Goal: Information Seeking & Learning: Learn about a topic

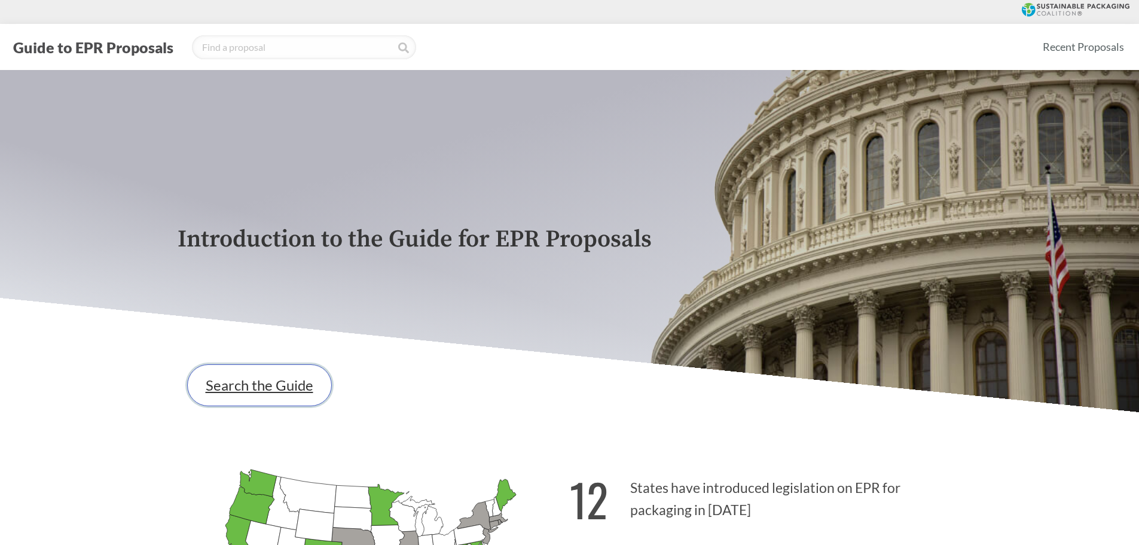
click at [279, 394] on link "Search the Guide" at bounding box center [259, 385] width 145 height 42
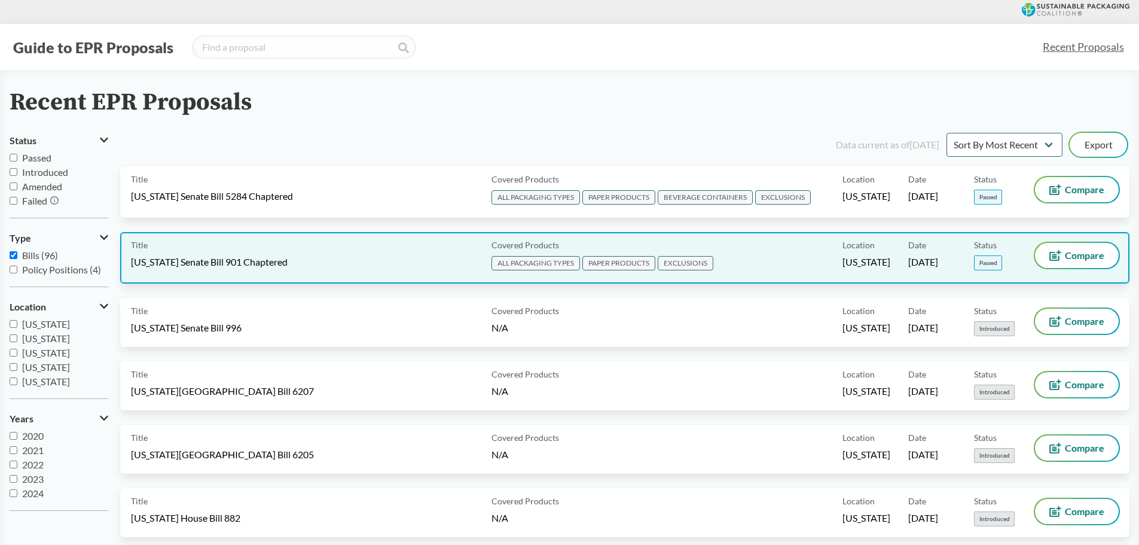
click at [231, 263] on span "[US_STATE] Senate Bill 901 Chaptered" at bounding box center [209, 261] width 157 height 13
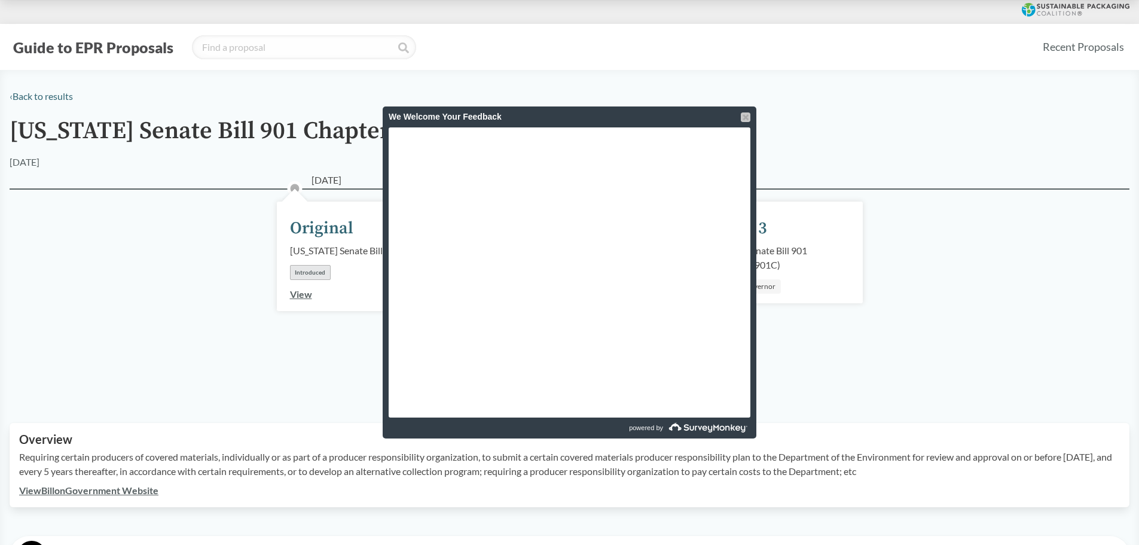
click at [750, 113] on div at bounding box center [746, 117] width 10 height 10
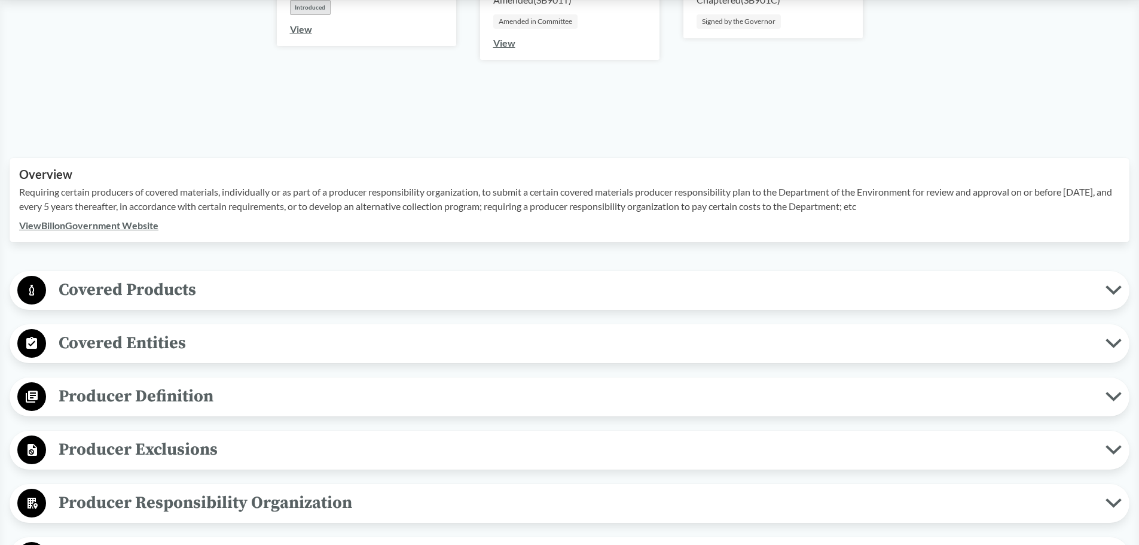
scroll to position [299, 0]
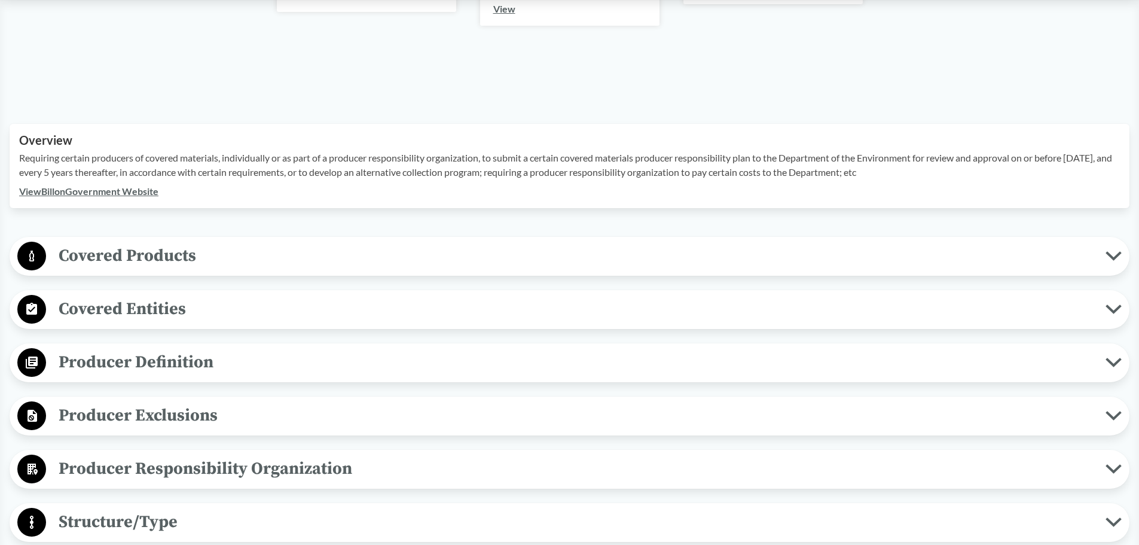
click at [366, 261] on span "Covered Products" at bounding box center [575, 255] width 1059 height 27
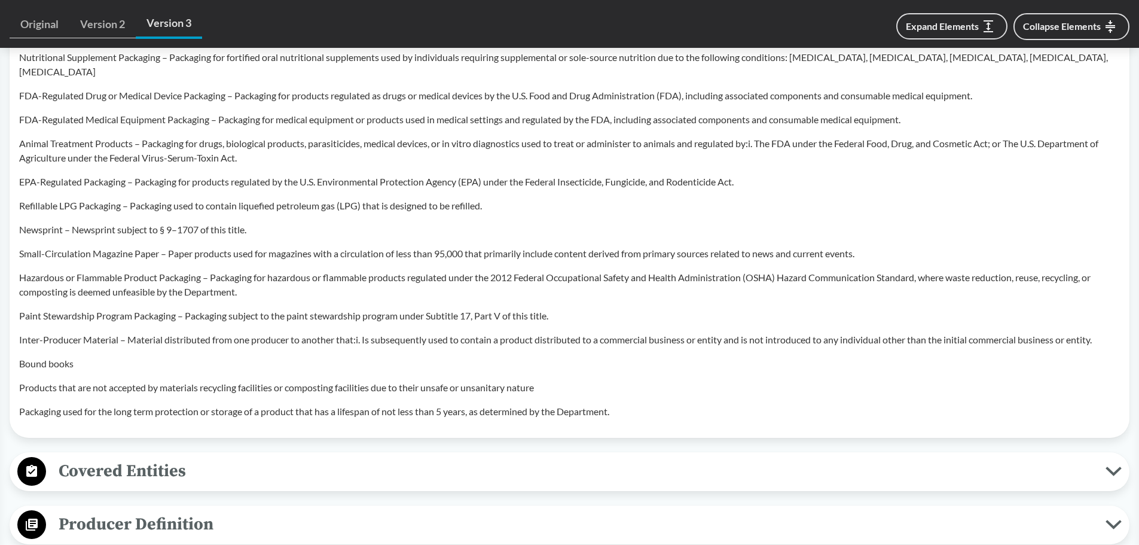
scroll to position [1076, 0]
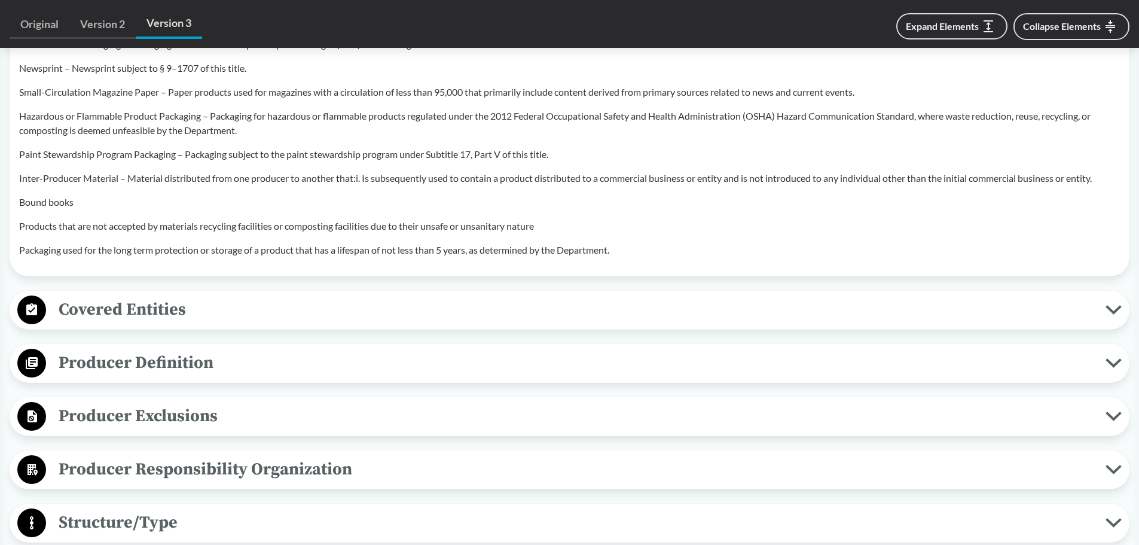
click at [242, 296] on span "Covered Entities" at bounding box center [575, 309] width 1059 height 27
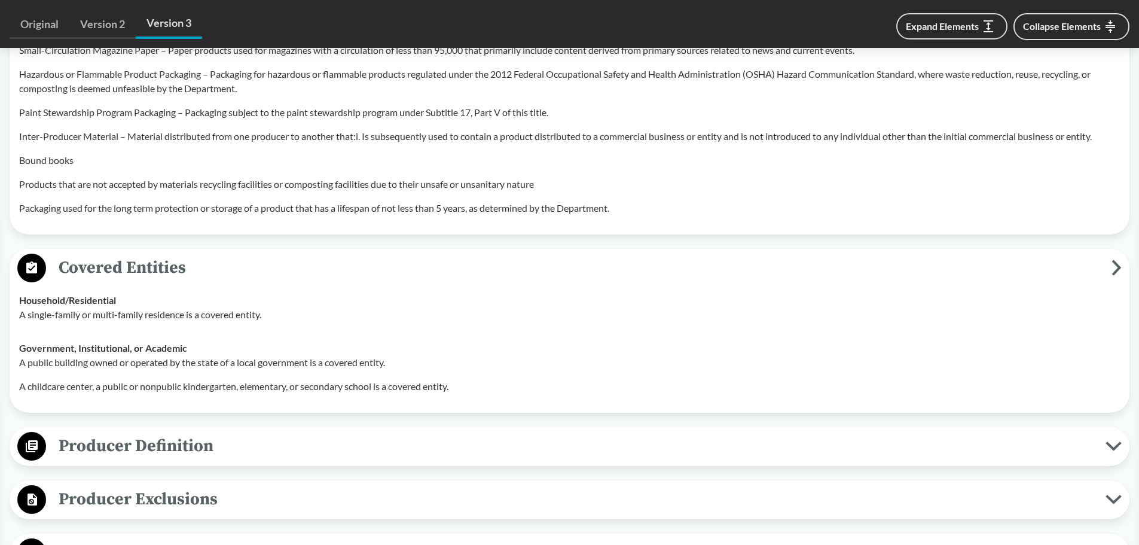
scroll to position [1136, 0]
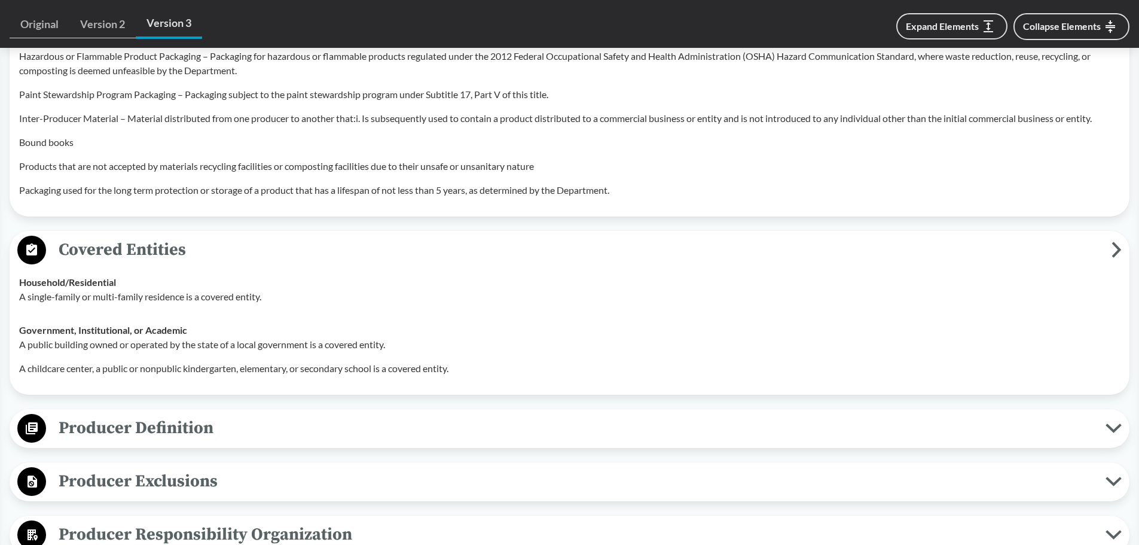
click at [259, 418] on span "Producer Definition" at bounding box center [575, 427] width 1059 height 27
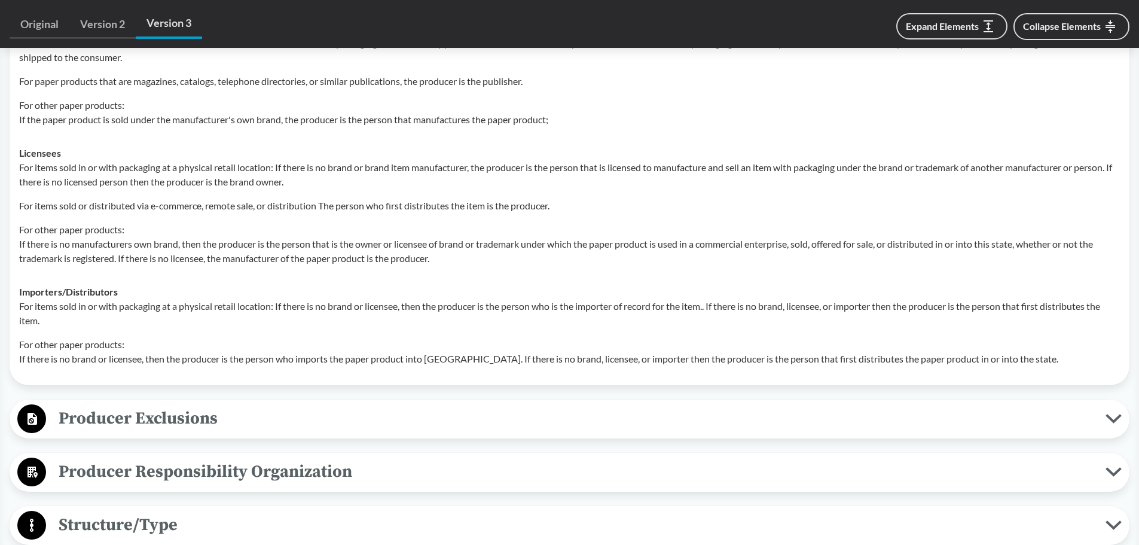
scroll to position [1734, 0]
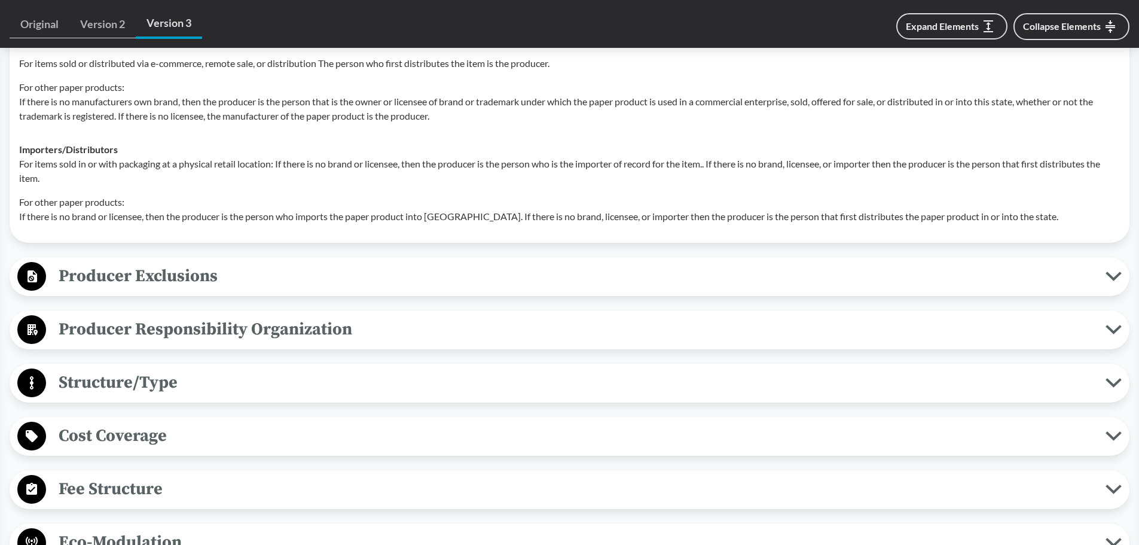
click at [164, 274] on span "Producer Exclusions" at bounding box center [575, 275] width 1059 height 27
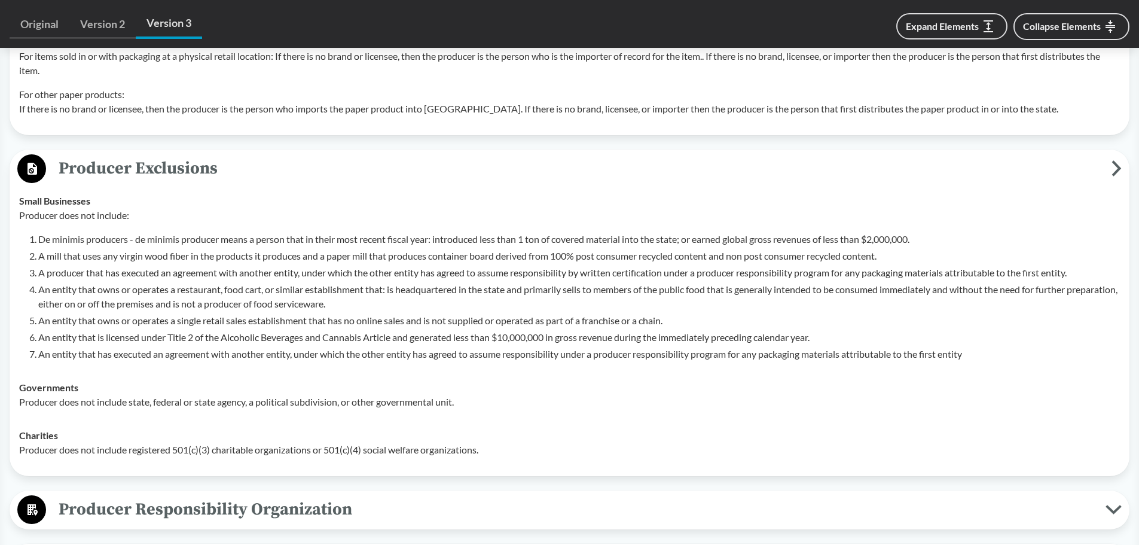
scroll to position [1853, 0]
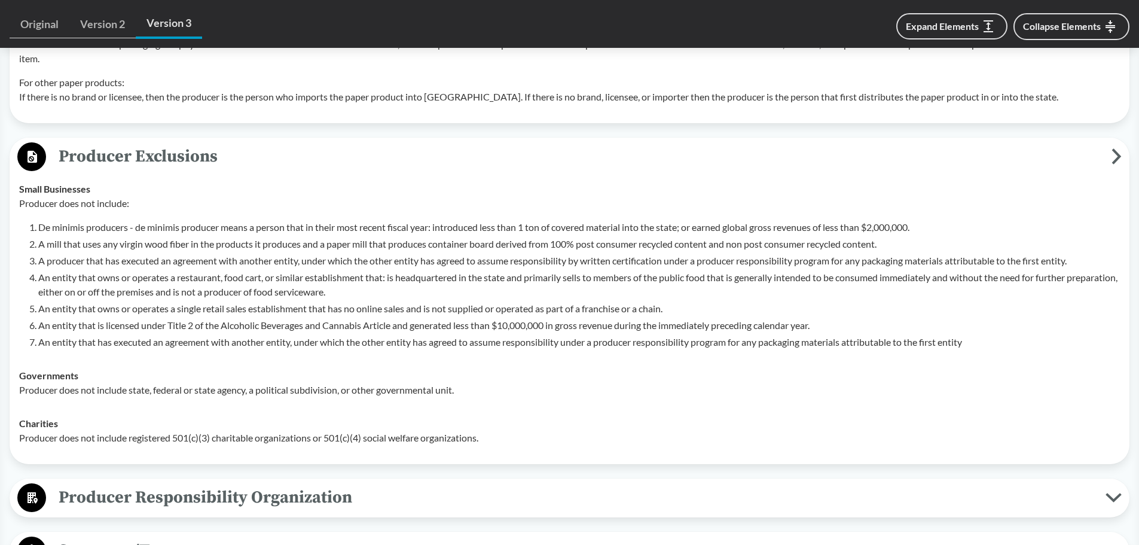
click at [411, 487] on span "Producer Responsibility Organization" at bounding box center [575, 497] width 1059 height 27
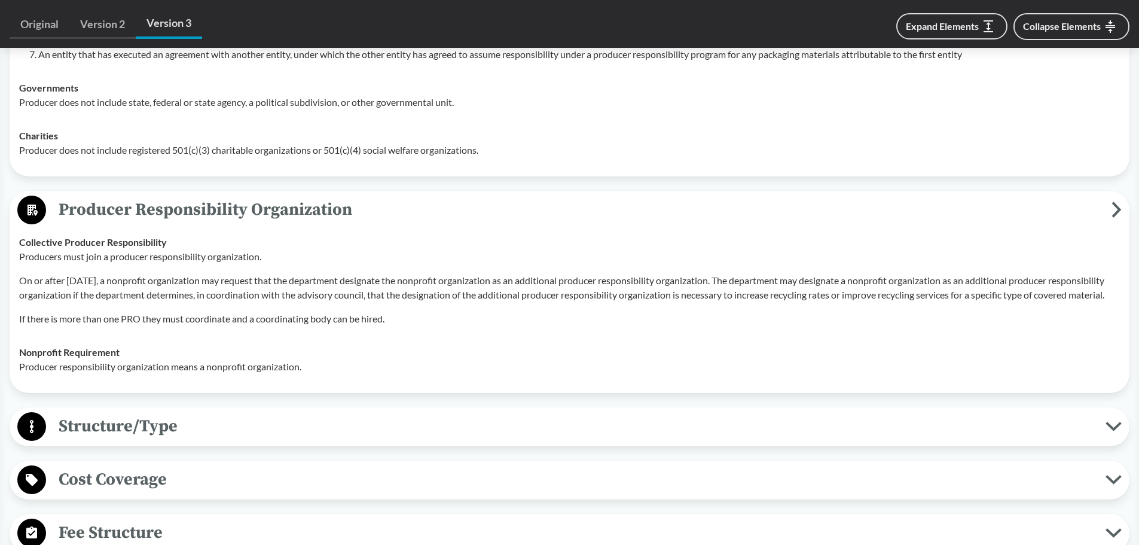
scroll to position [2152, 0]
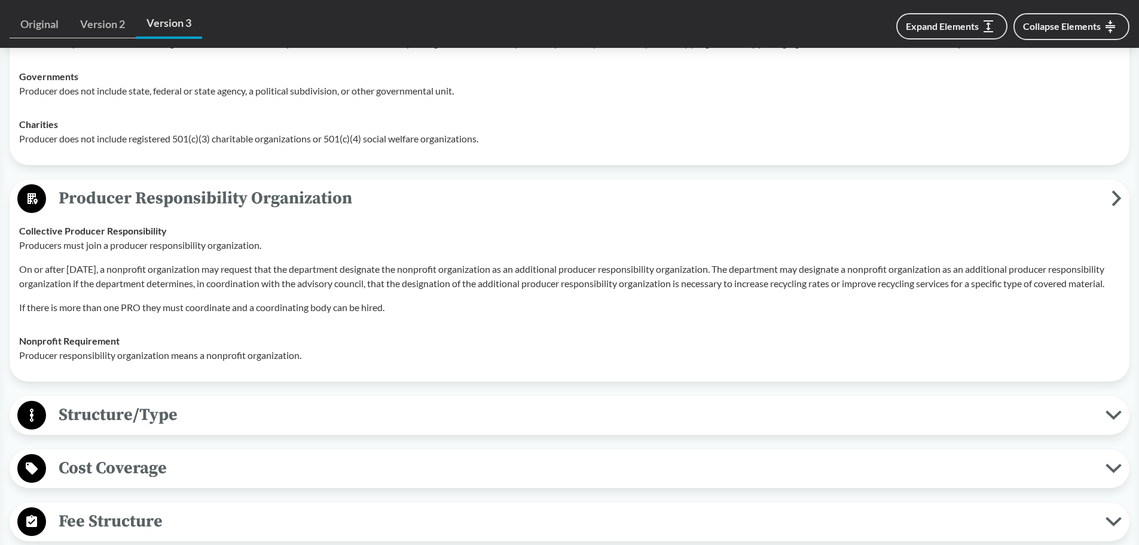
click at [522, 428] on button "Structure/Type" at bounding box center [569, 415] width 1111 height 30
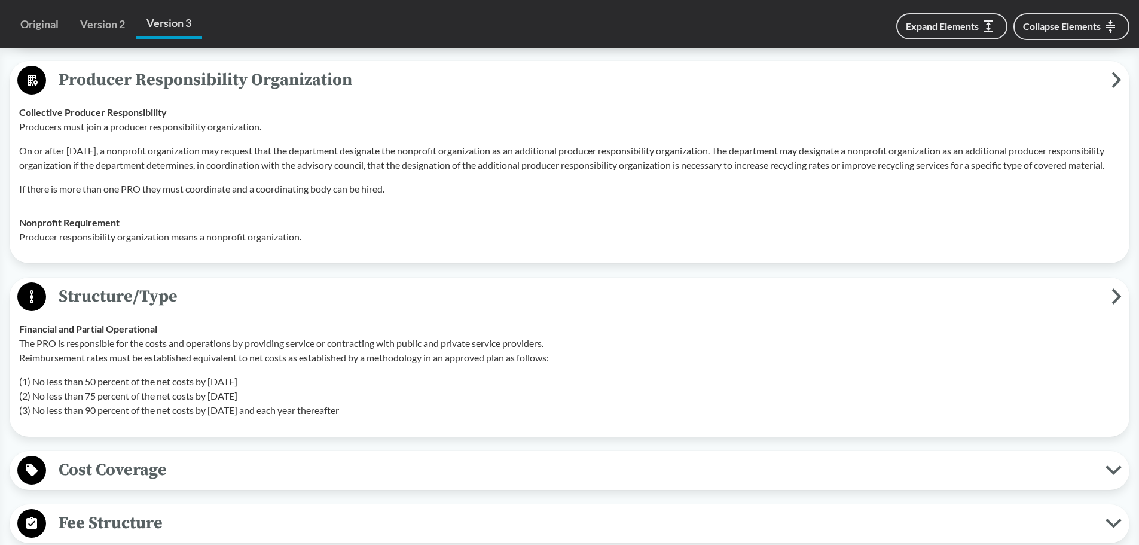
scroll to position [2272, 0]
click at [206, 469] on span "Cost Coverage" at bounding box center [575, 468] width 1059 height 27
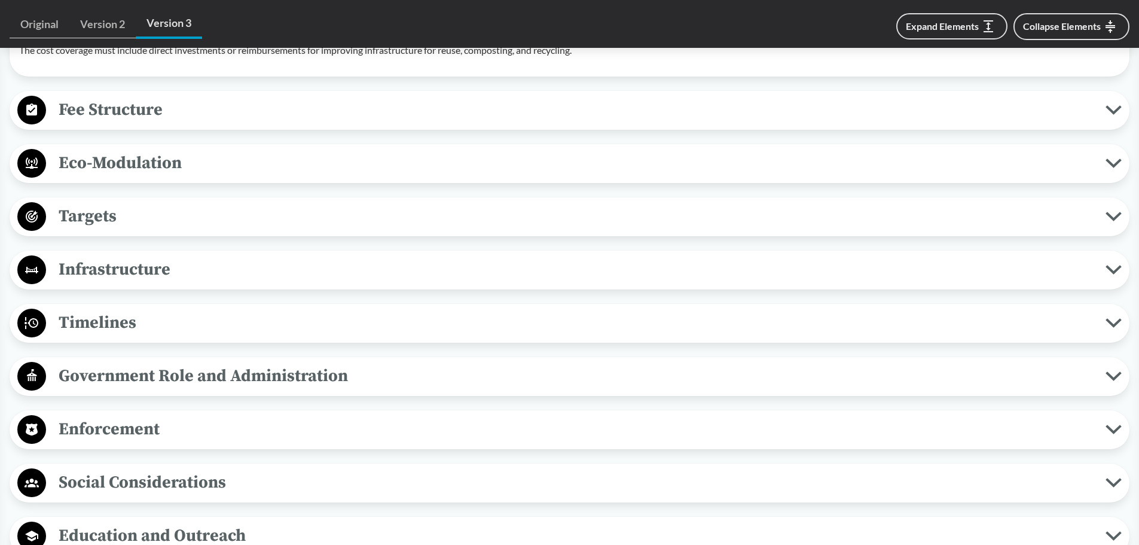
scroll to position [2989, 0]
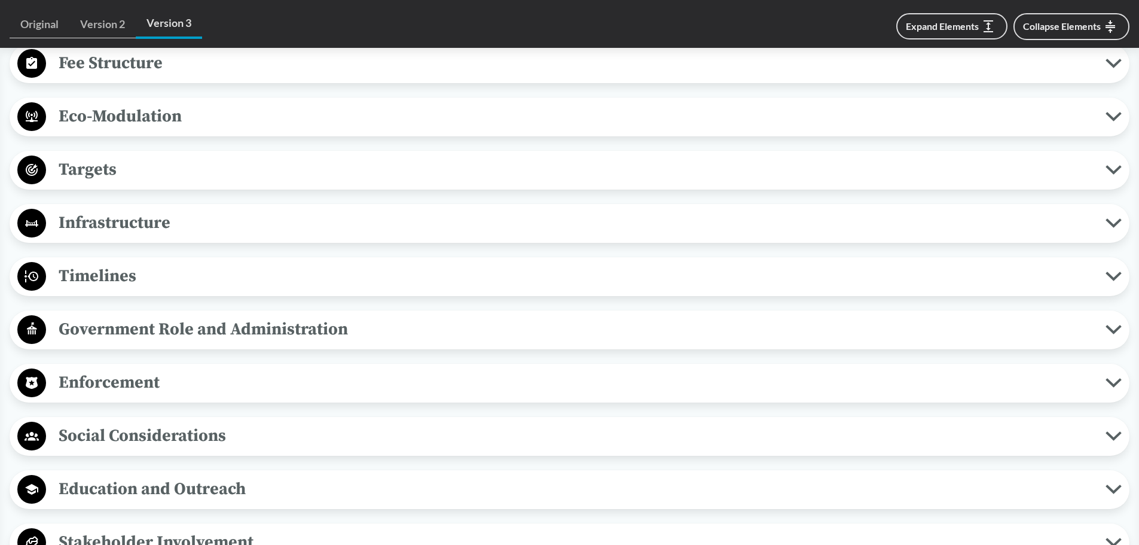
click at [229, 265] on span "Timelines" at bounding box center [575, 275] width 1059 height 27
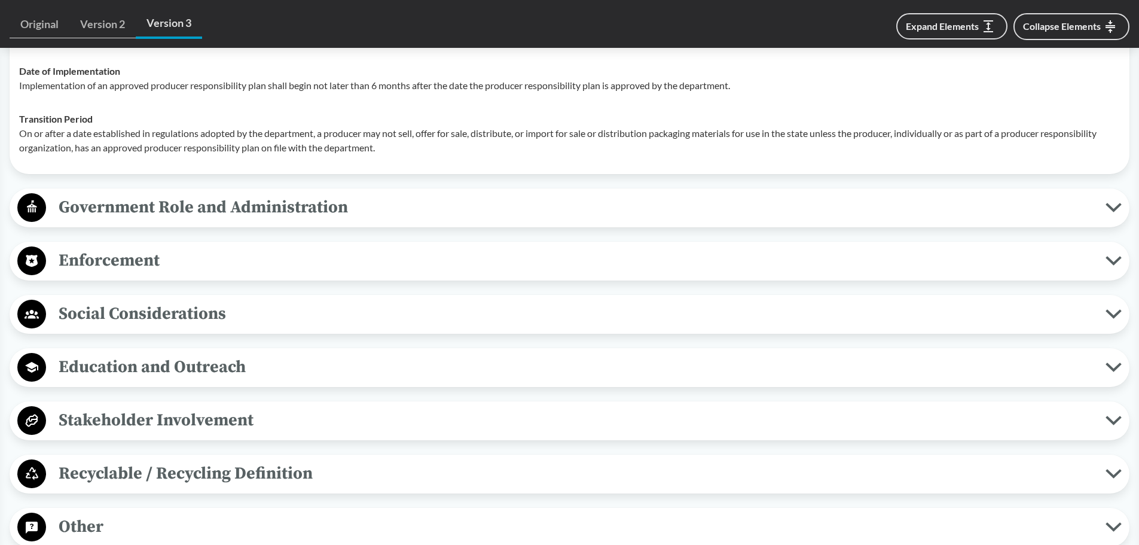
scroll to position [3348, 0]
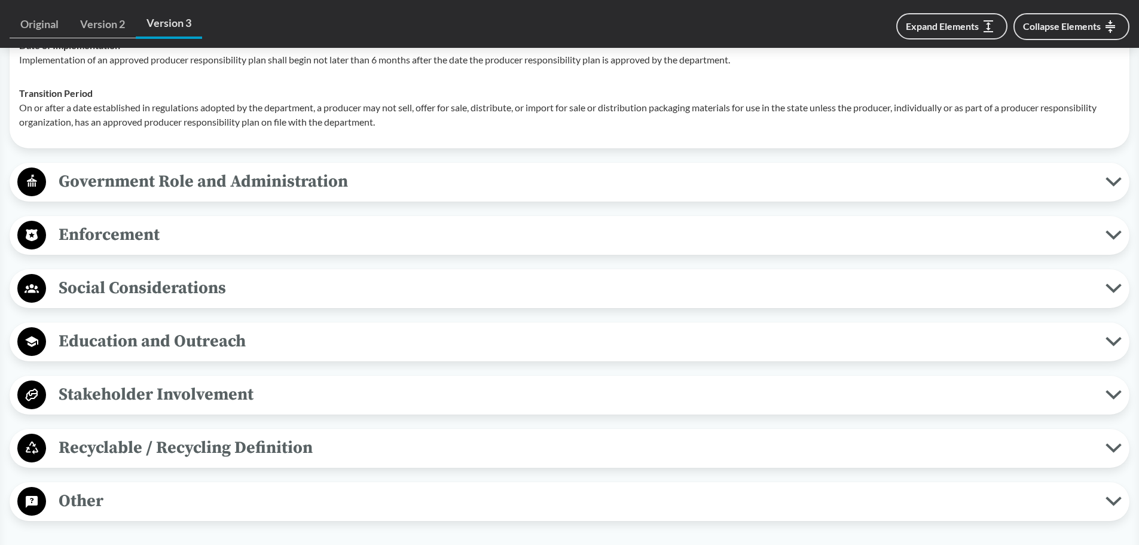
click at [387, 403] on span "Stakeholder Involvement" at bounding box center [575, 394] width 1059 height 27
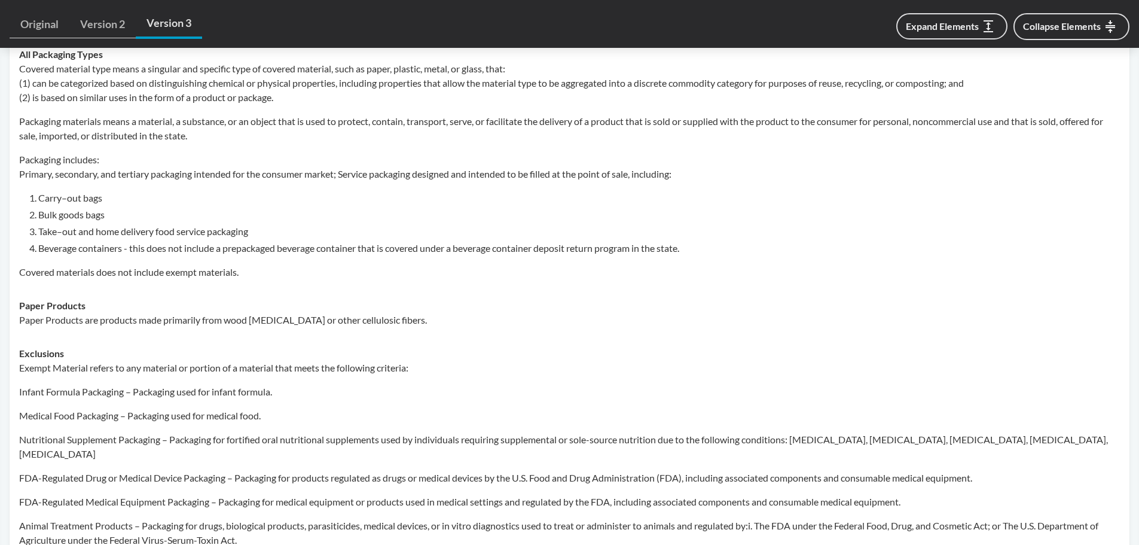
scroll to position [478, 0]
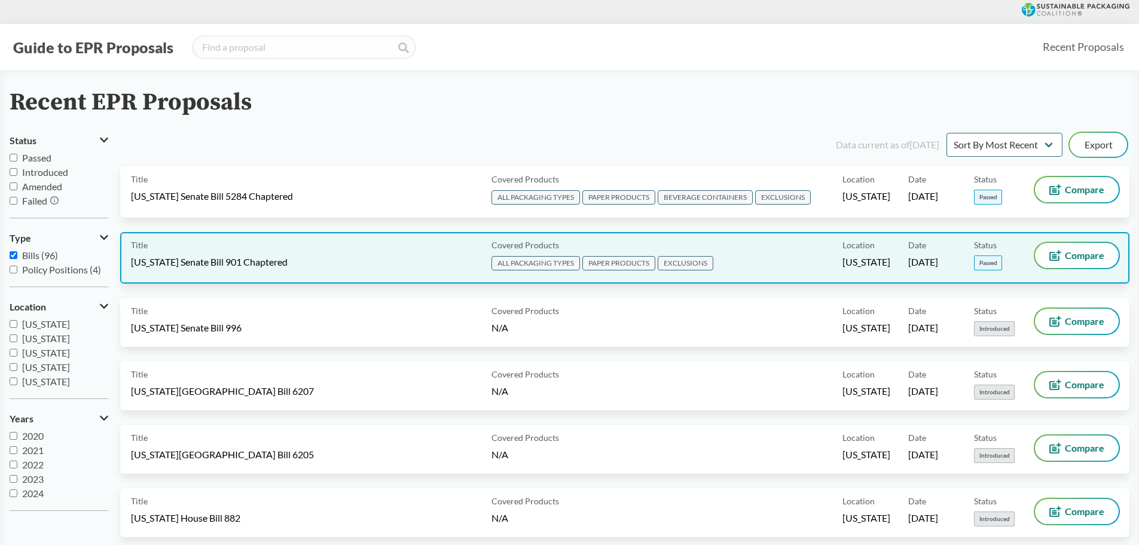
click at [287, 253] on div "Title [US_STATE] Senate Bill 901 Chaptered" at bounding box center [309, 258] width 356 height 30
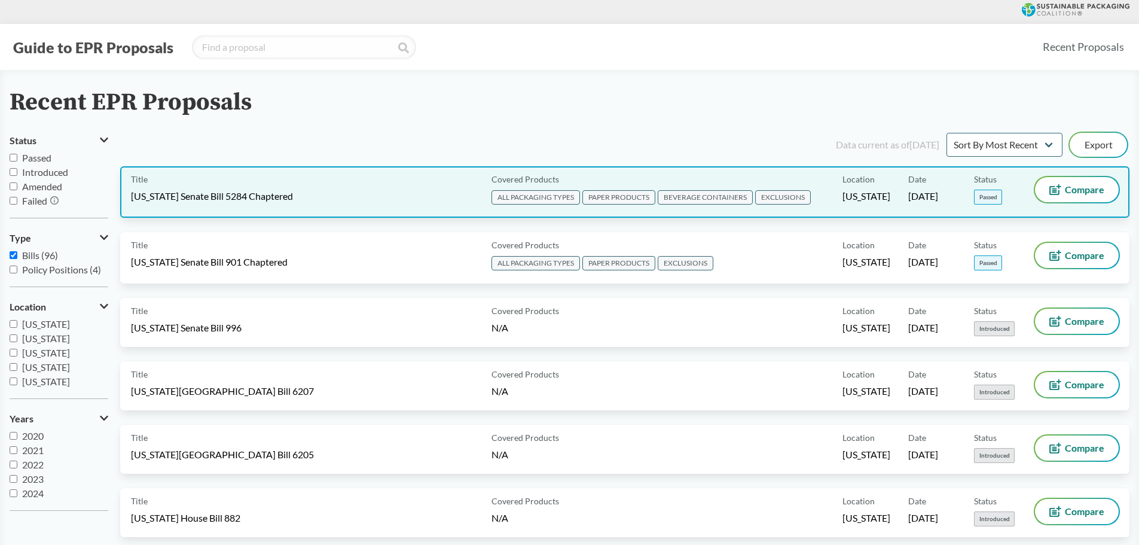
click at [222, 205] on div "Title [US_STATE] Senate Bill 5284 Chaptered" at bounding box center [309, 192] width 356 height 30
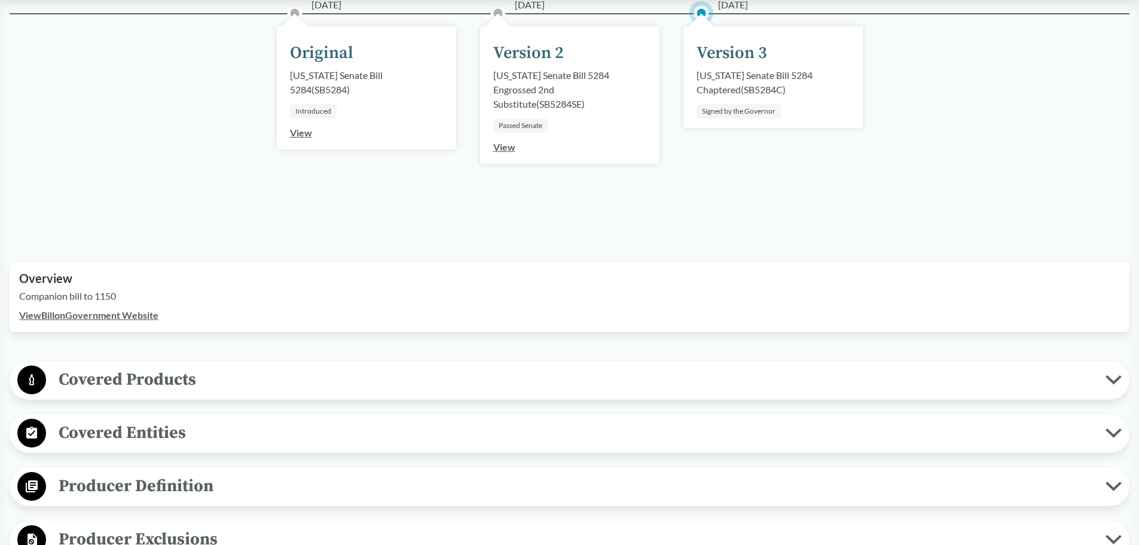
scroll to position [179, 0]
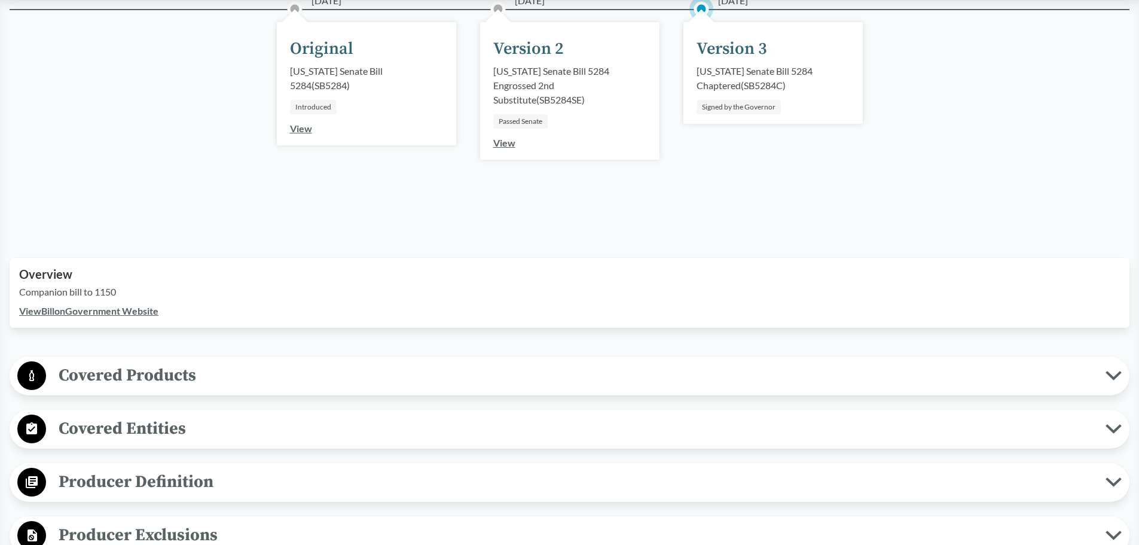
click at [137, 311] on link "View Bill on Government Website" at bounding box center [88, 310] width 139 height 11
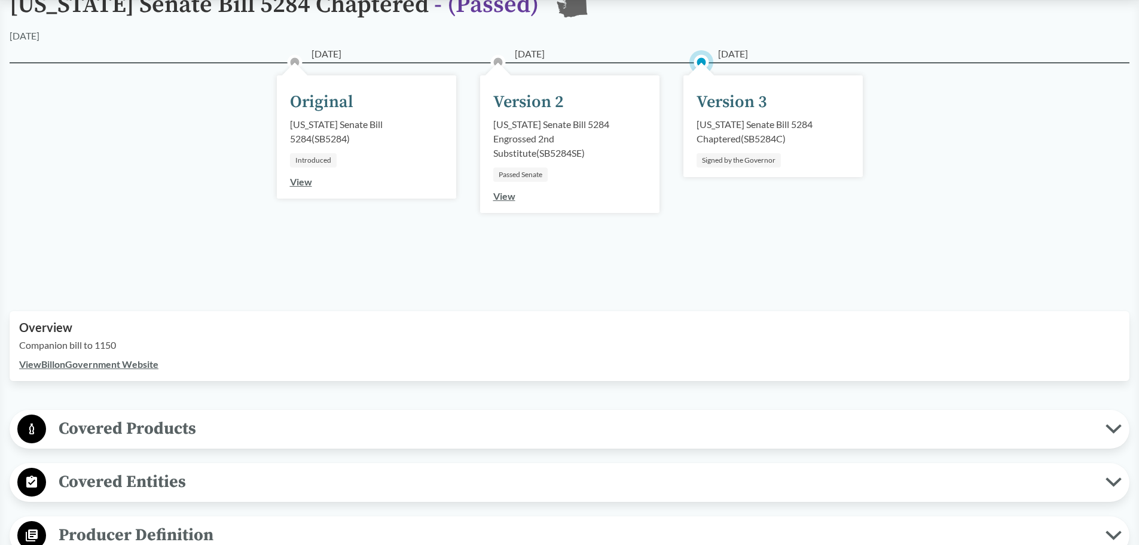
scroll to position [299, 0]
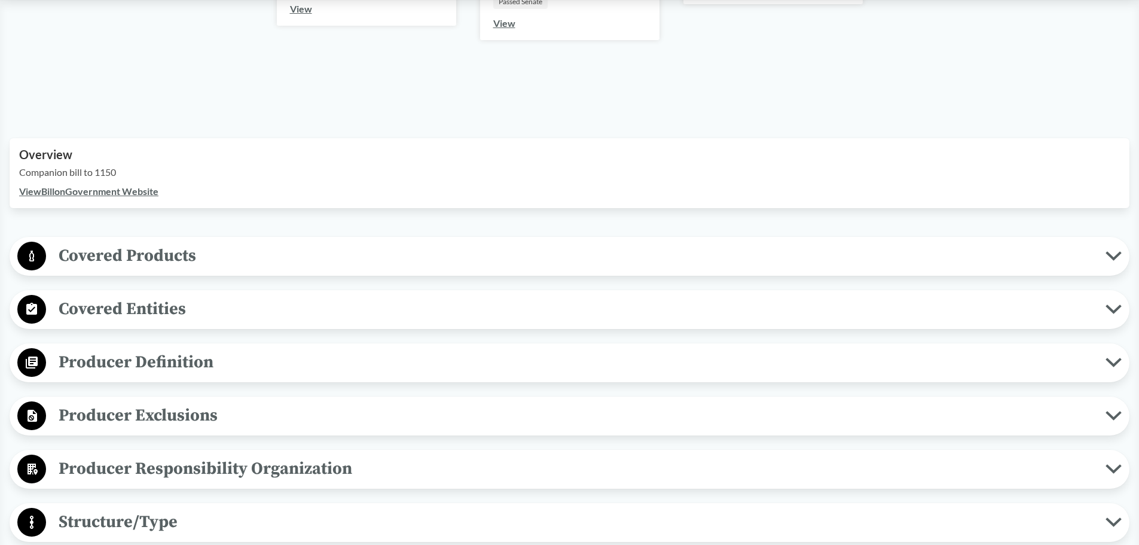
click at [120, 256] on span "Covered Products" at bounding box center [575, 255] width 1059 height 27
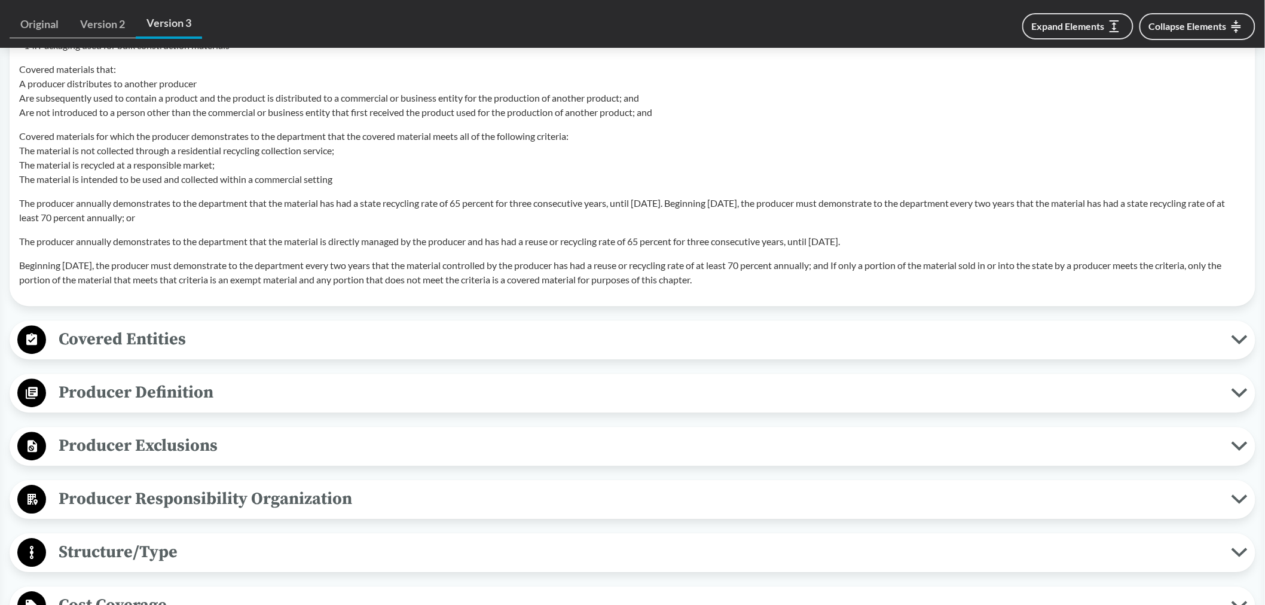
scroll to position [1229, 0]
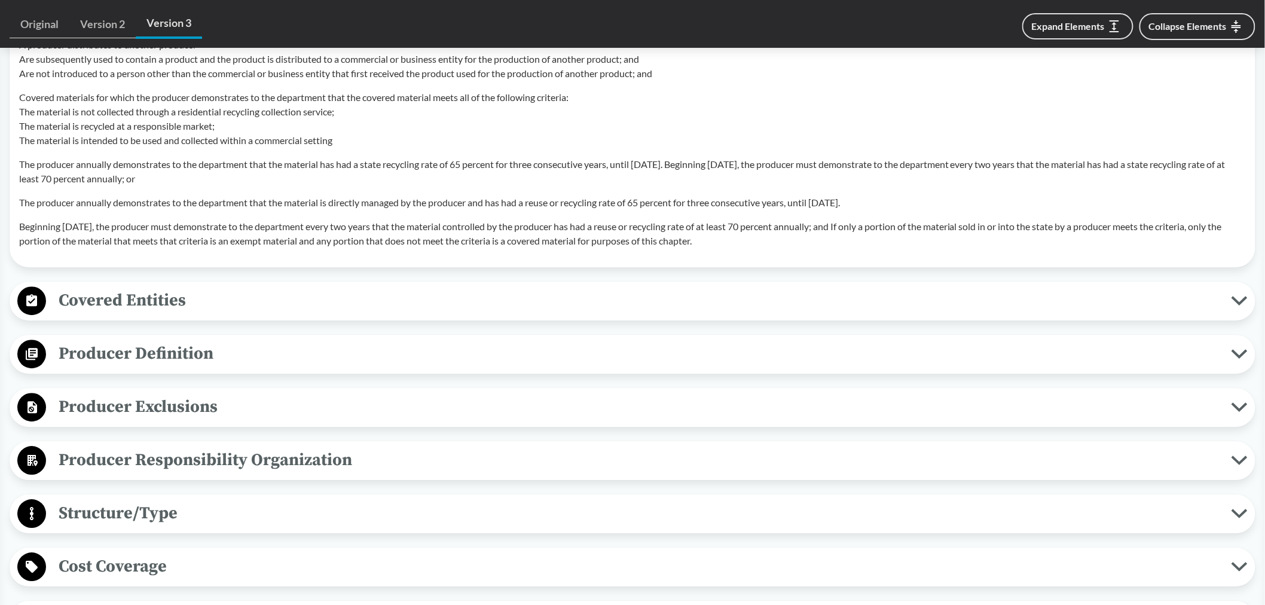
click at [158, 299] on span "Covered Entities" at bounding box center [638, 300] width 1185 height 27
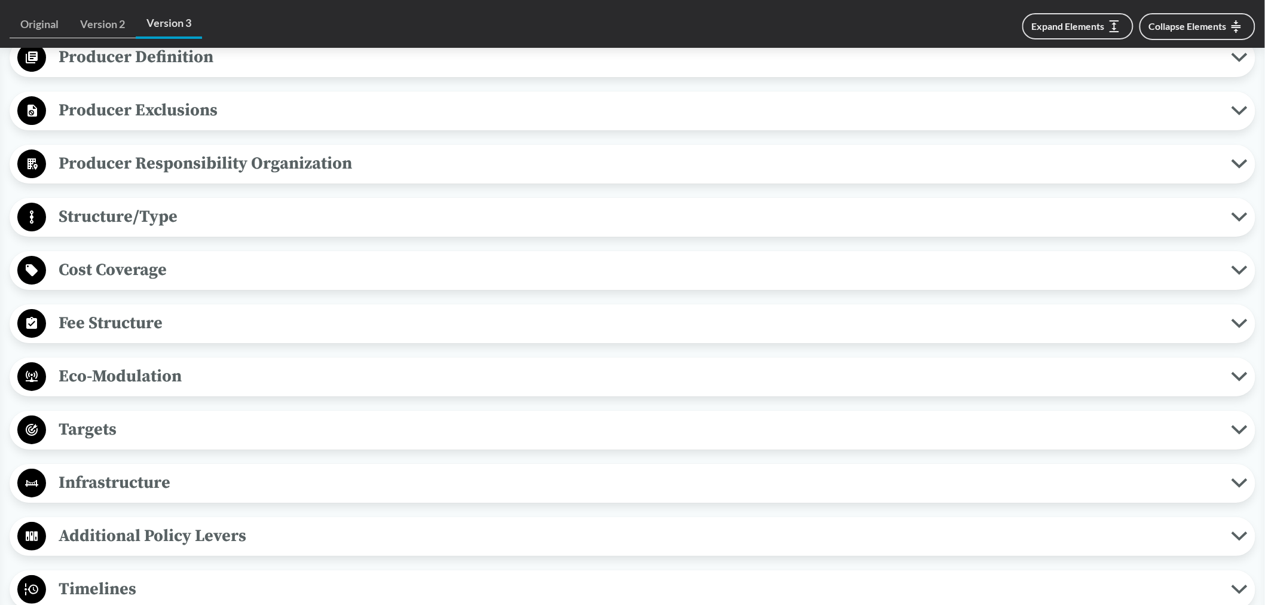
scroll to position [1627, 0]
click at [460, 216] on span "Structure/Type" at bounding box center [638, 215] width 1185 height 27
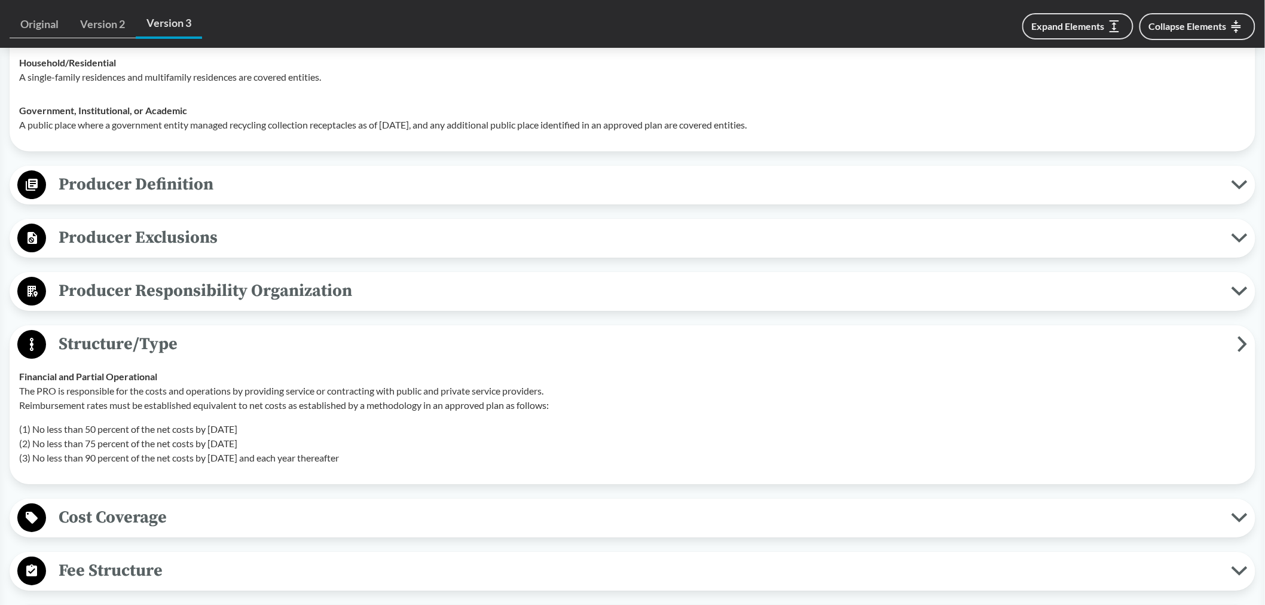
scroll to position [1495, 0]
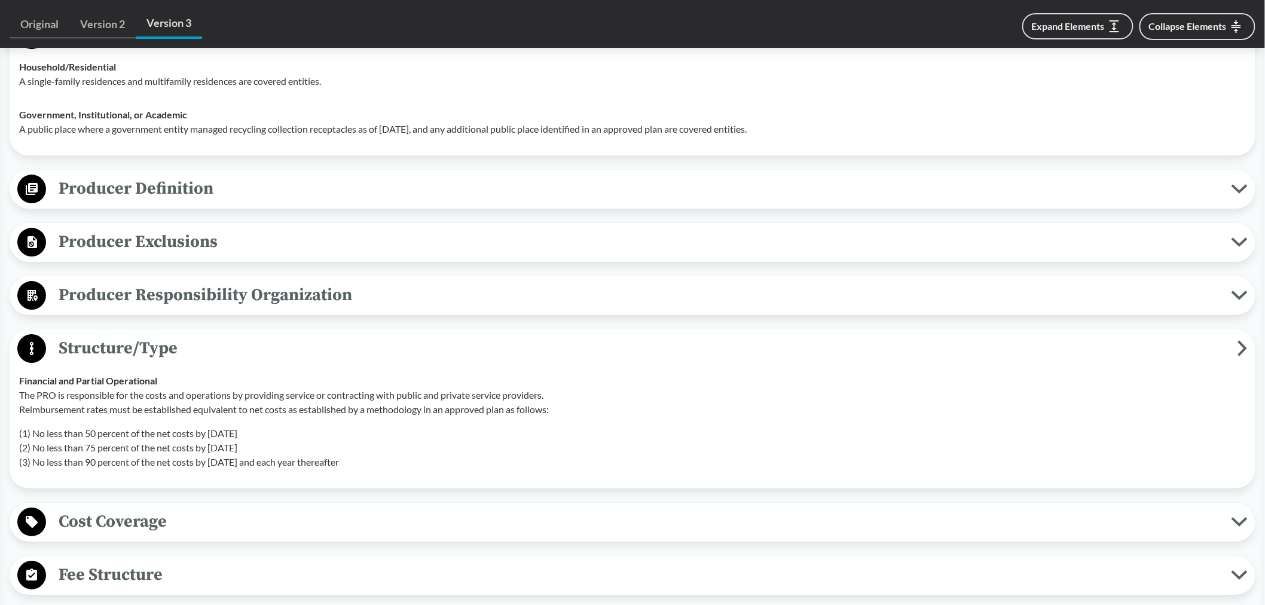
click at [182, 246] on span "Producer Exclusions" at bounding box center [638, 241] width 1185 height 27
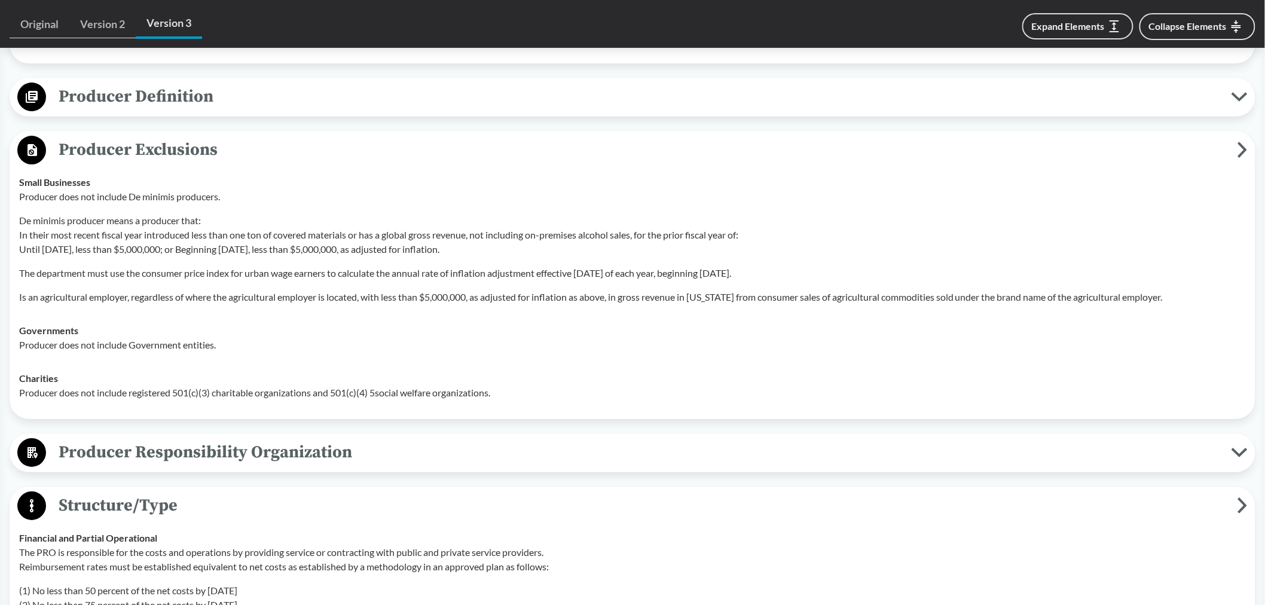
scroll to position [1760, 0]
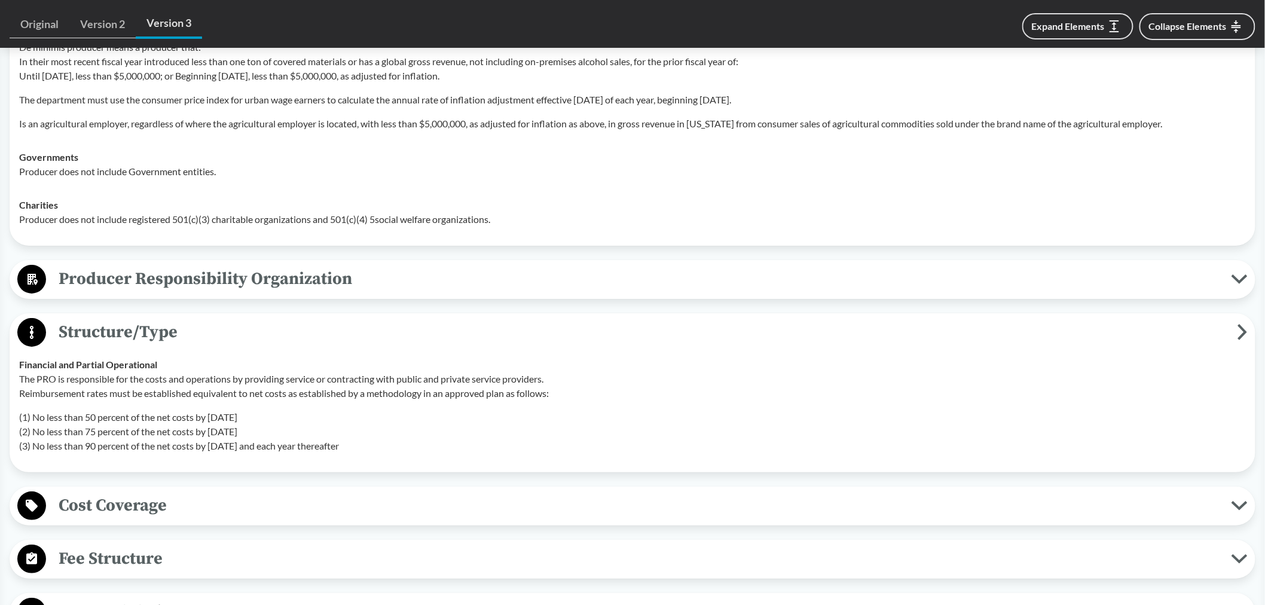
click at [322, 280] on span "Producer Responsibility Organization" at bounding box center [638, 278] width 1185 height 27
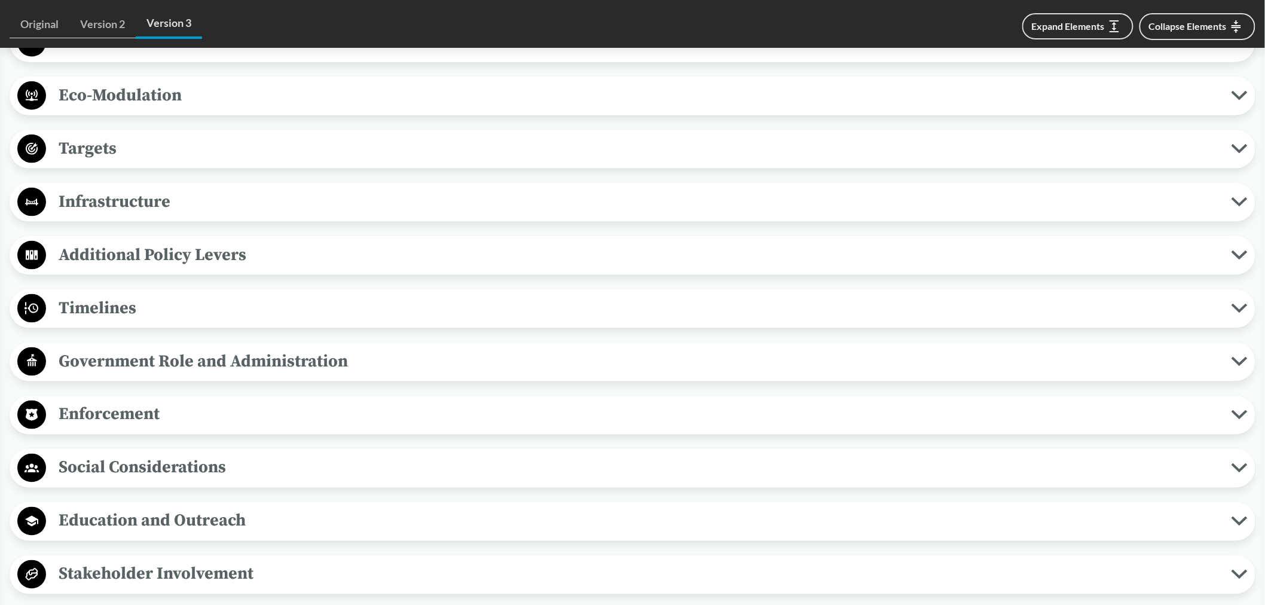
scroll to position [2623, 0]
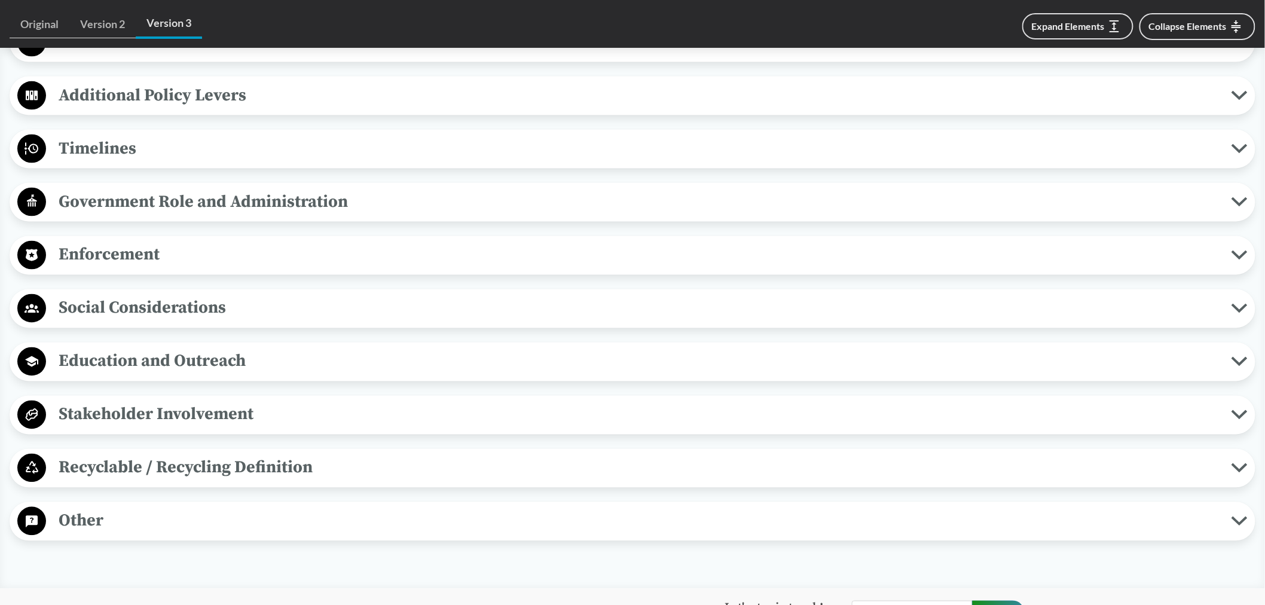
click at [261, 151] on span "Timelines" at bounding box center [638, 148] width 1185 height 27
